Goal: Task Accomplishment & Management: Use online tool/utility

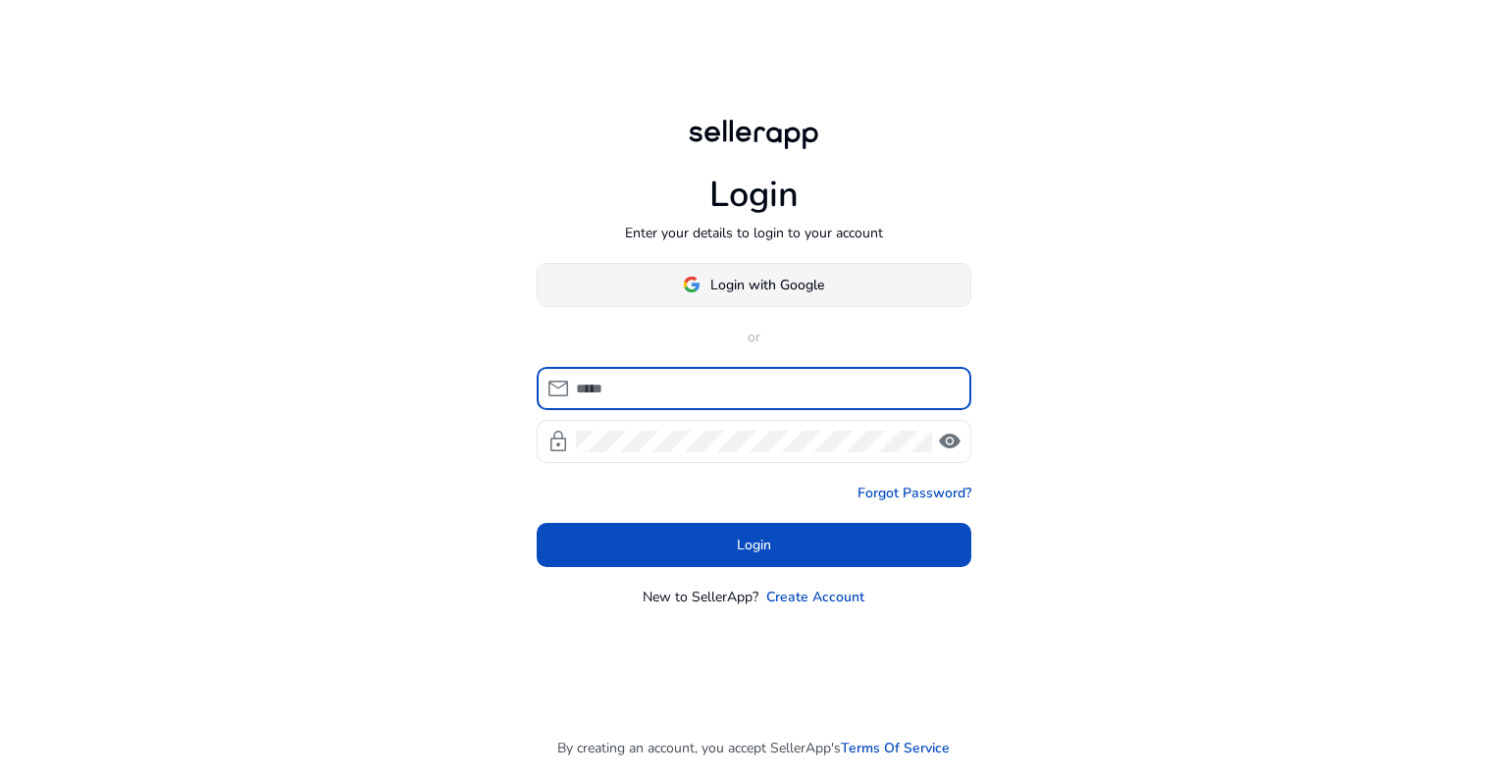
click at [760, 285] on span "Login with Google" at bounding box center [768, 285] width 114 height 21
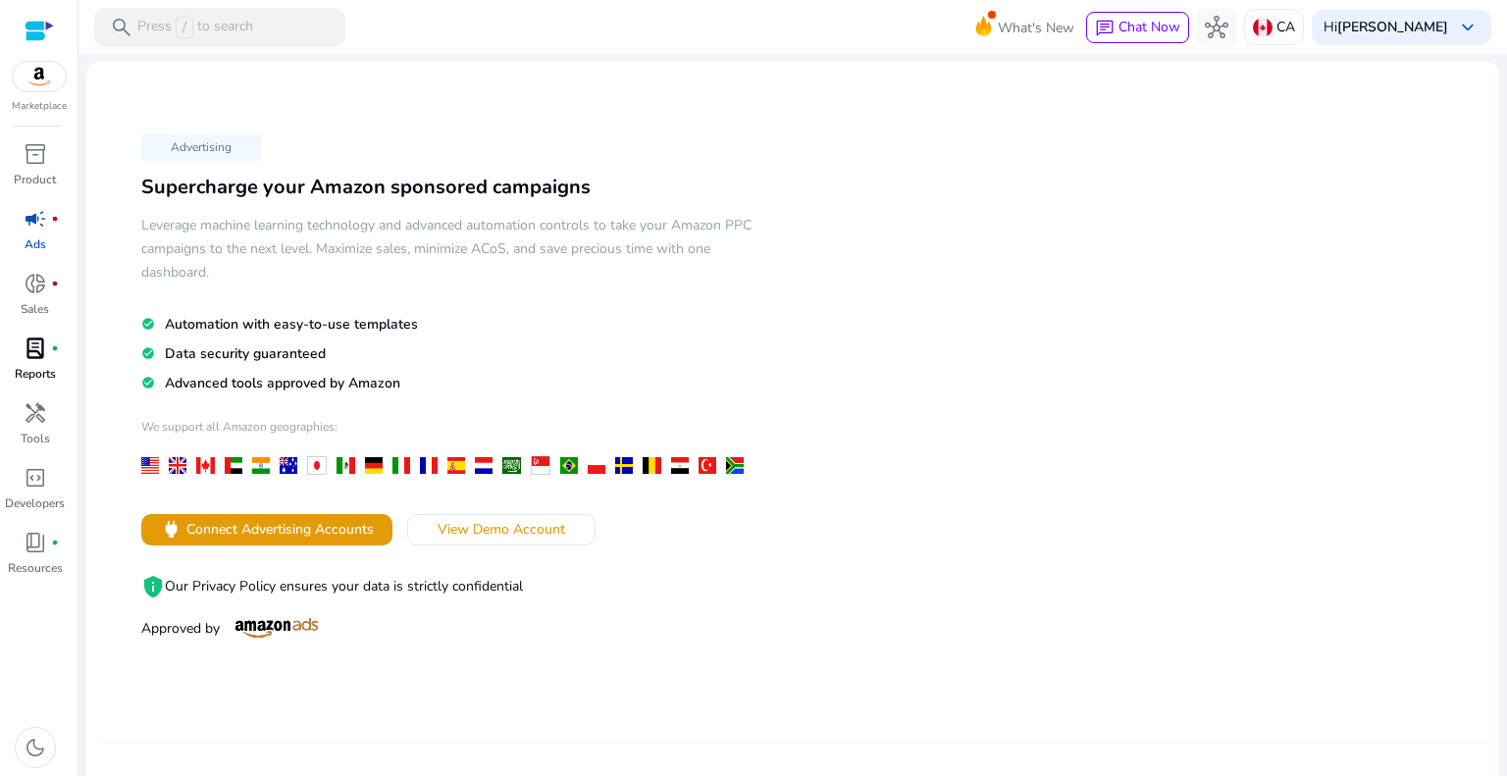
click at [47, 358] on div "lab_profile fiber_manual_record" at bounding box center [35, 348] width 55 height 31
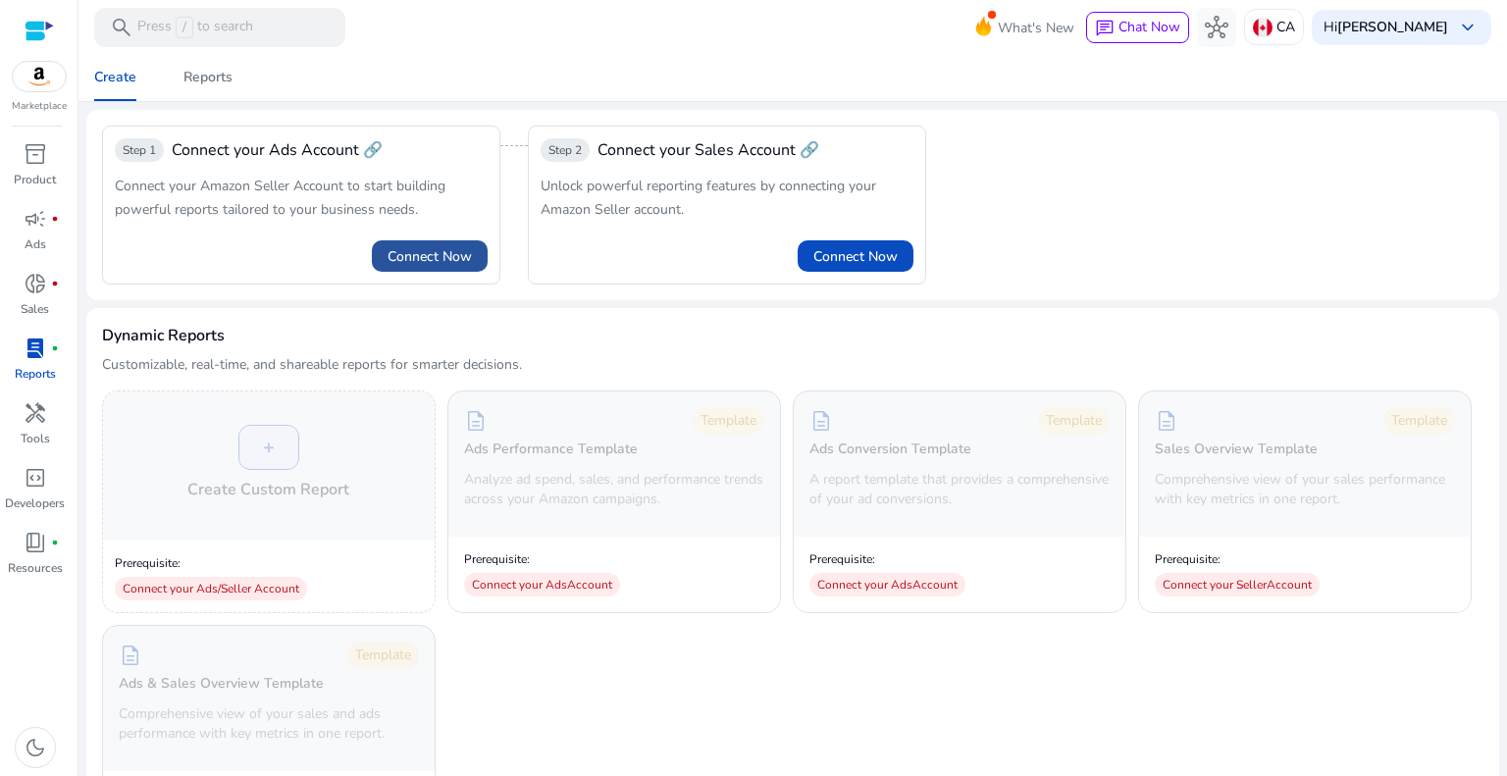
click at [390, 258] on span "Connect Now" at bounding box center [430, 256] width 84 height 21
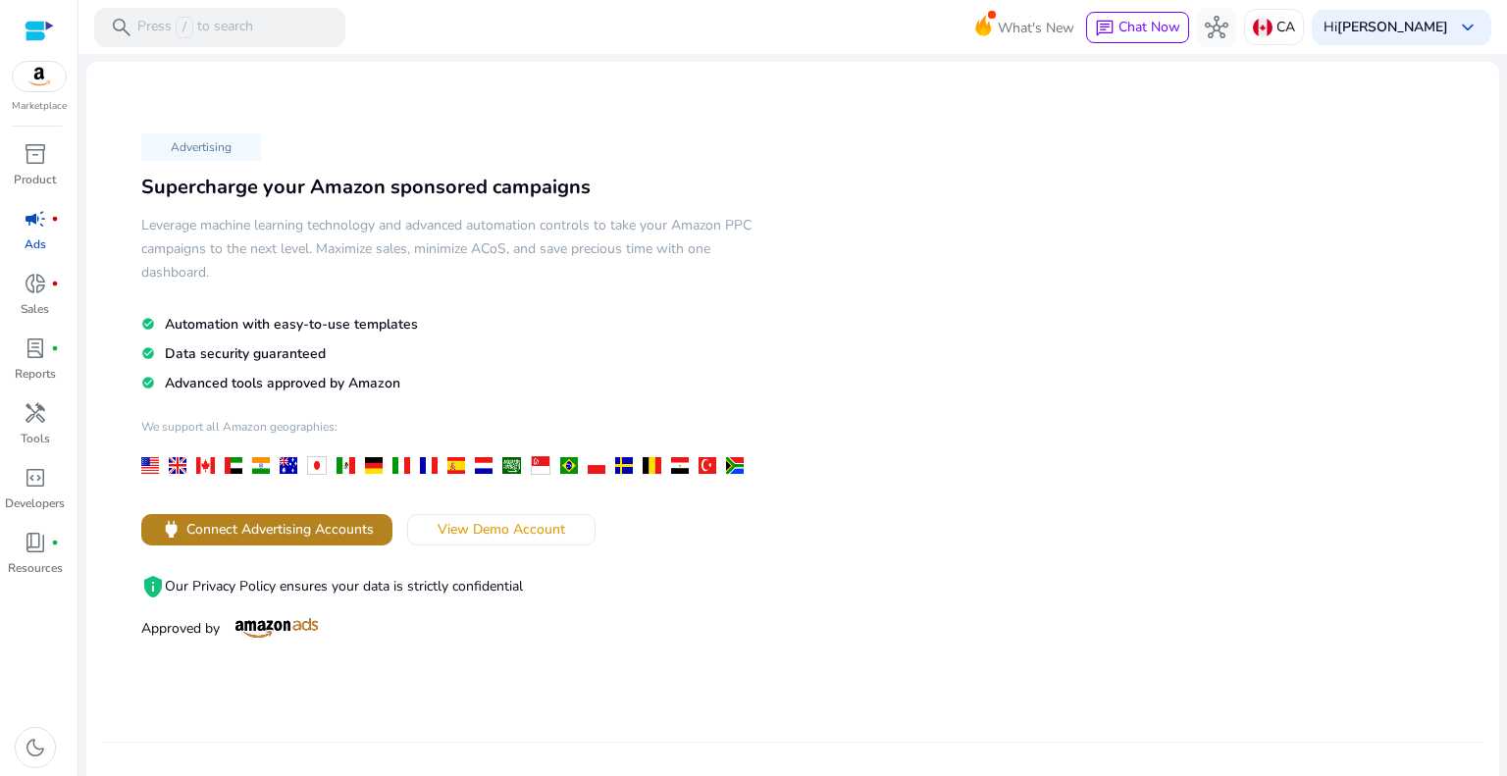
click at [288, 520] on span "Connect Advertising Accounts" at bounding box center [279, 529] width 187 height 21
click at [553, 525] on span "View Demo Account" at bounding box center [502, 529] width 128 height 21
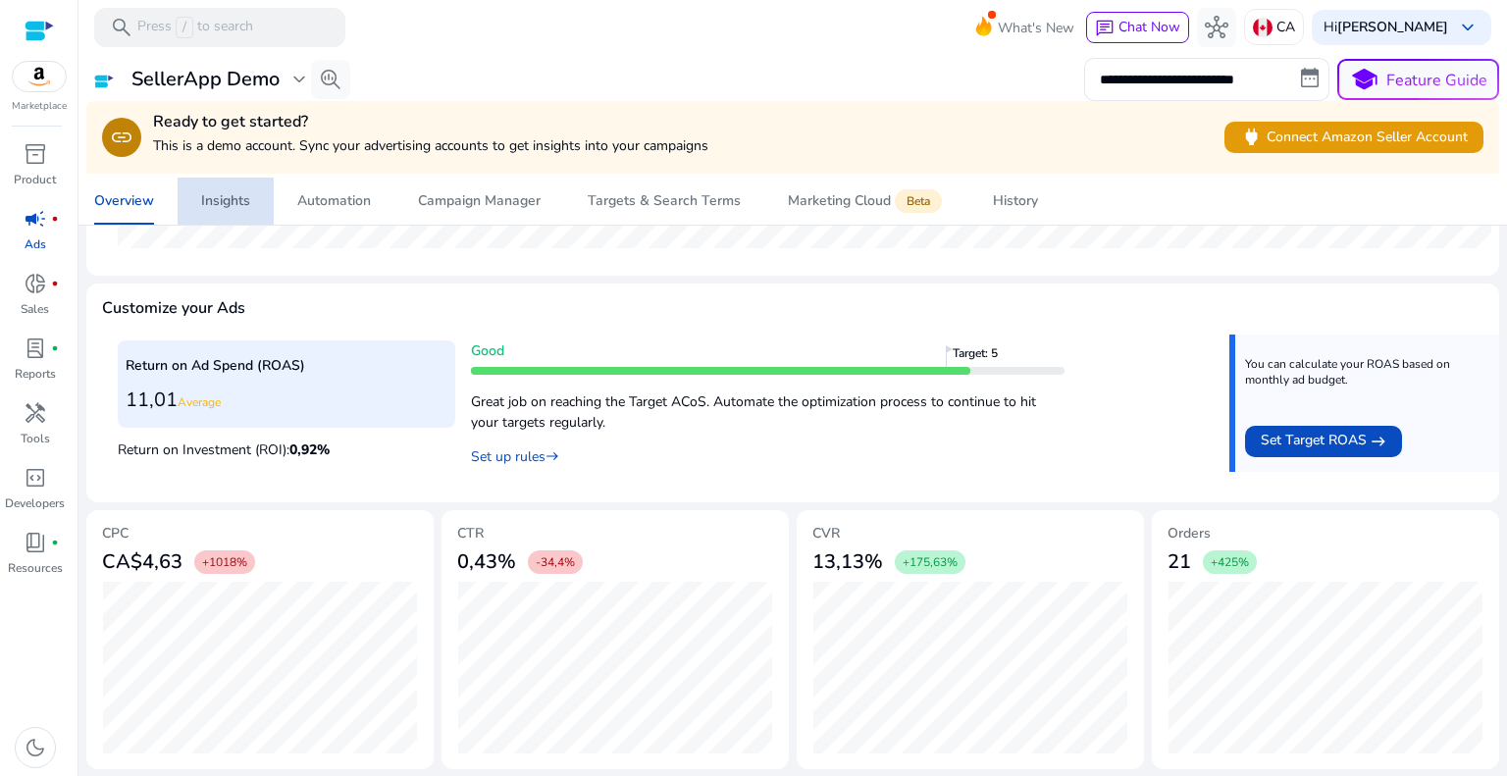
click at [239, 210] on span "Insights" at bounding box center [225, 201] width 49 height 47
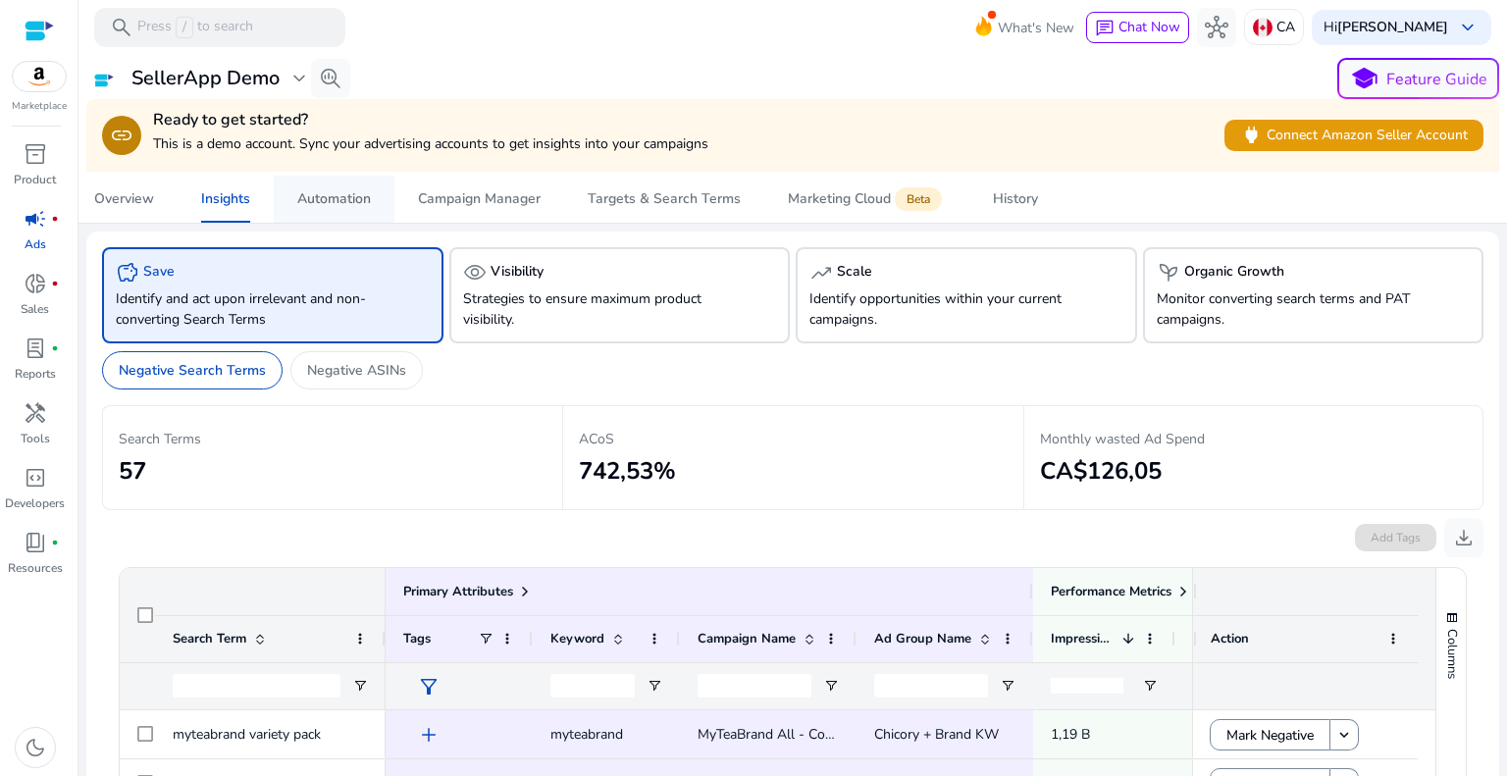
click at [346, 196] on div "Automation" at bounding box center [334, 199] width 74 height 14
